Goal: Information Seeking & Learning: Find specific fact

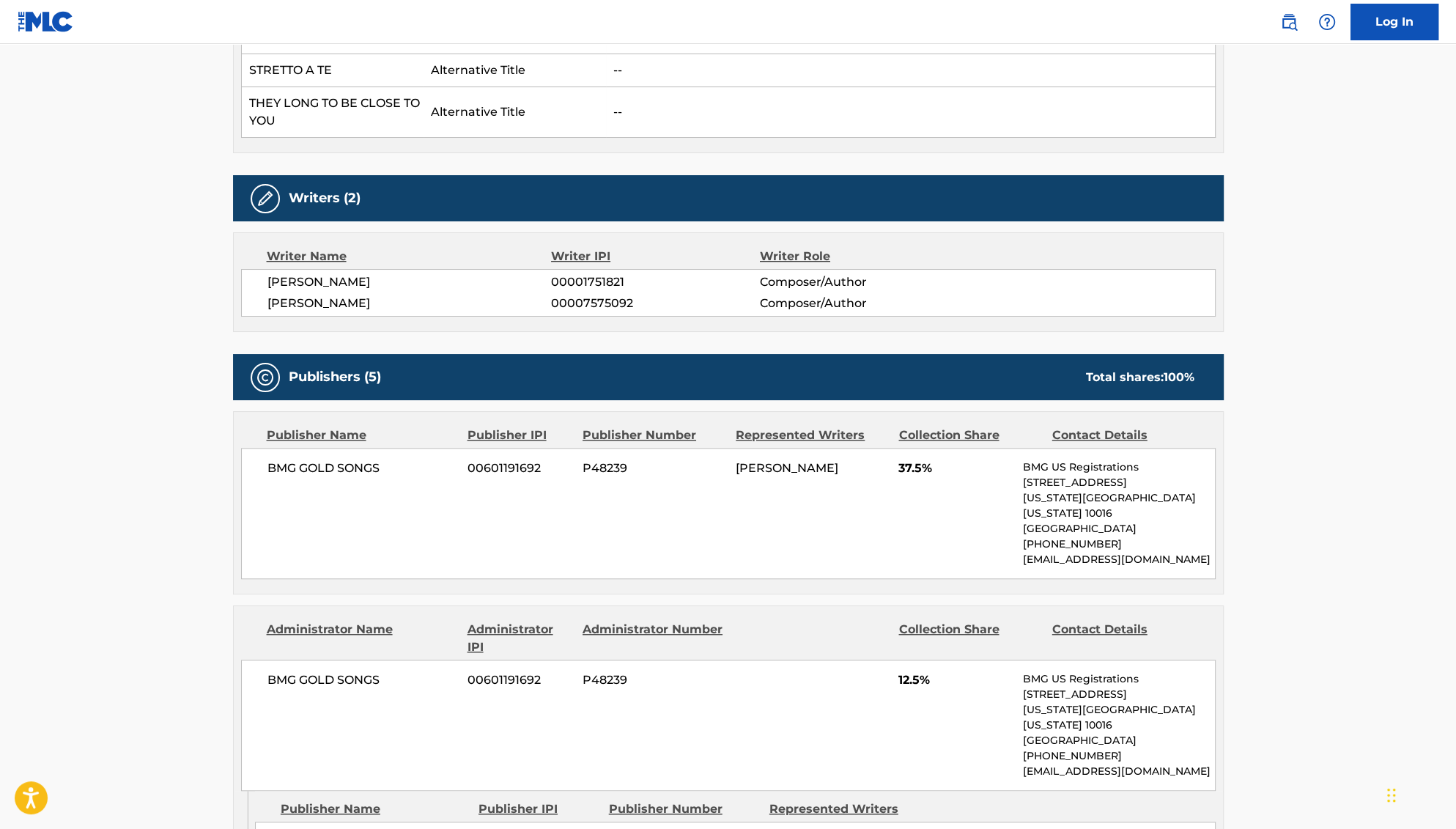
scroll to position [1236, 0]
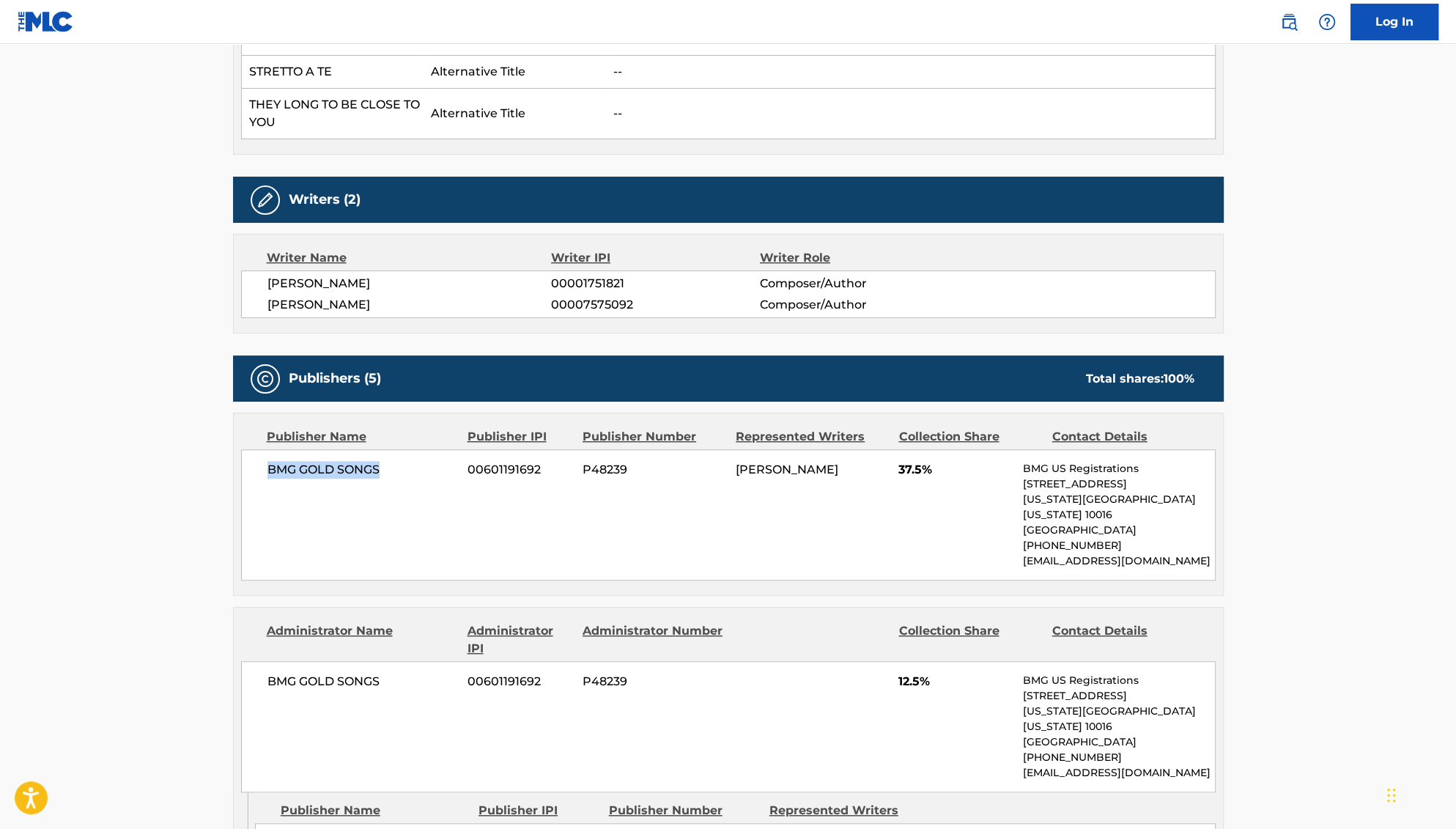
drag, startPoint x: 379, startPoint y: 426, endPoint x: 302, endPoint y: 417, distance: 77.5
click at [302, 449] on div "BMG GOLD SONGS 00601191692 P48239 [PERSON_NAME] 37.5% BMG US Registrations [STR…" at bounding box center [728, 514] width 975 height 131
copy span "BMG GOLD SONGS"
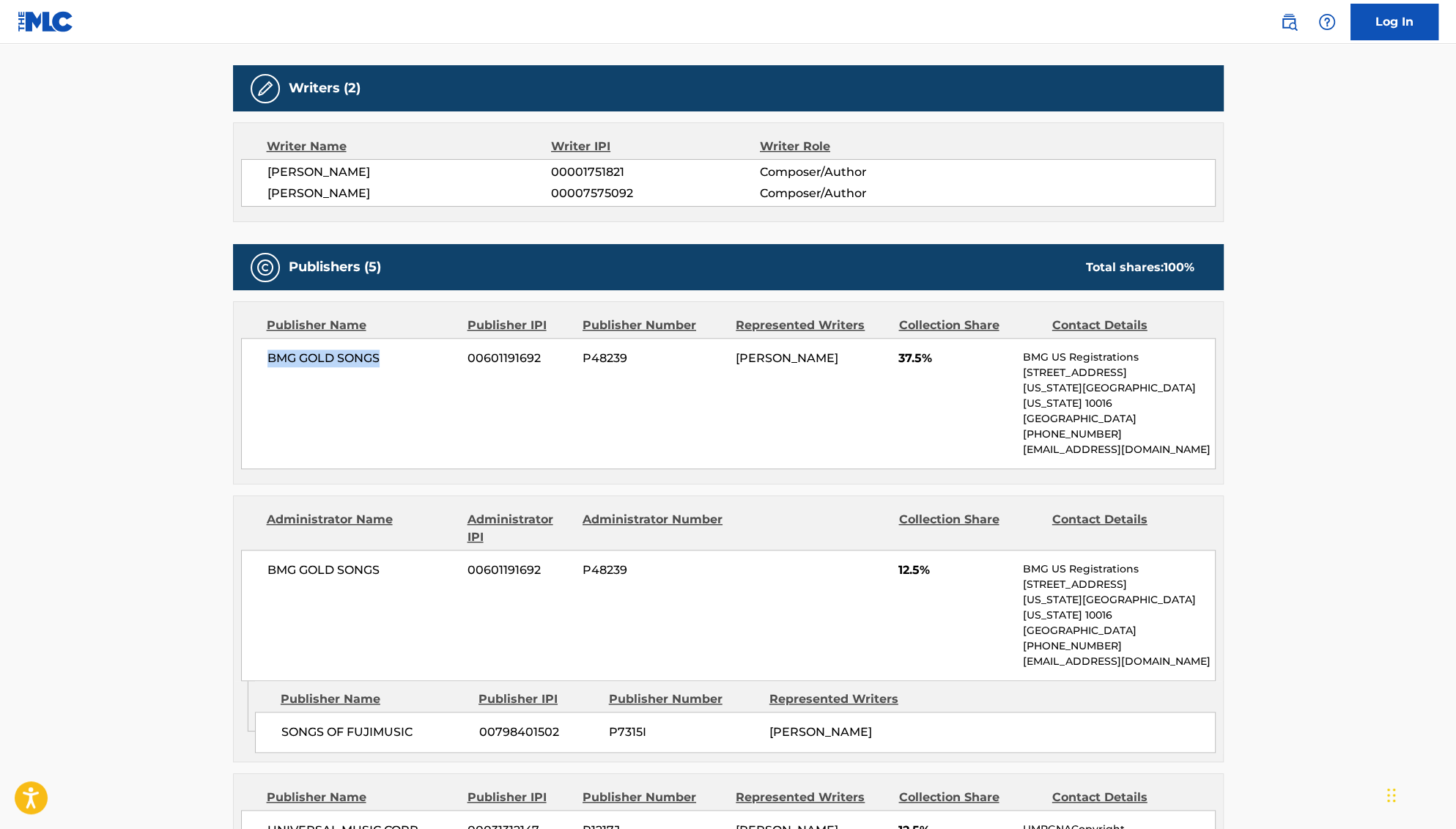
scroll to position [1356, 0]
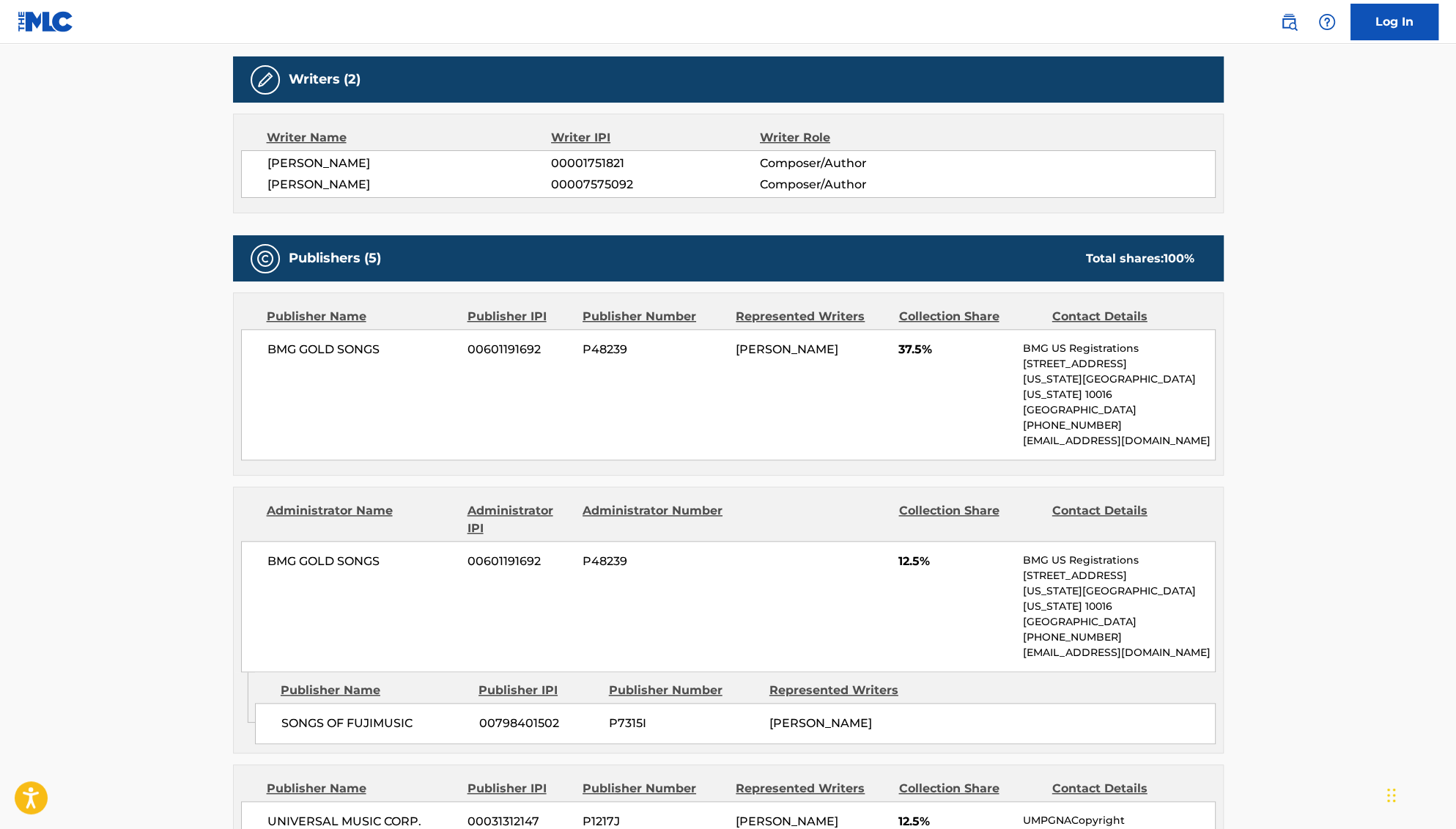
click at [353, 155] on span "BURT F BACHARACH" at bounding box center [409, 163] width 284 height 18
copy div "BURT F BACHARACH"
